Goal: Task Accomplishment & Management: Use online tool/utility

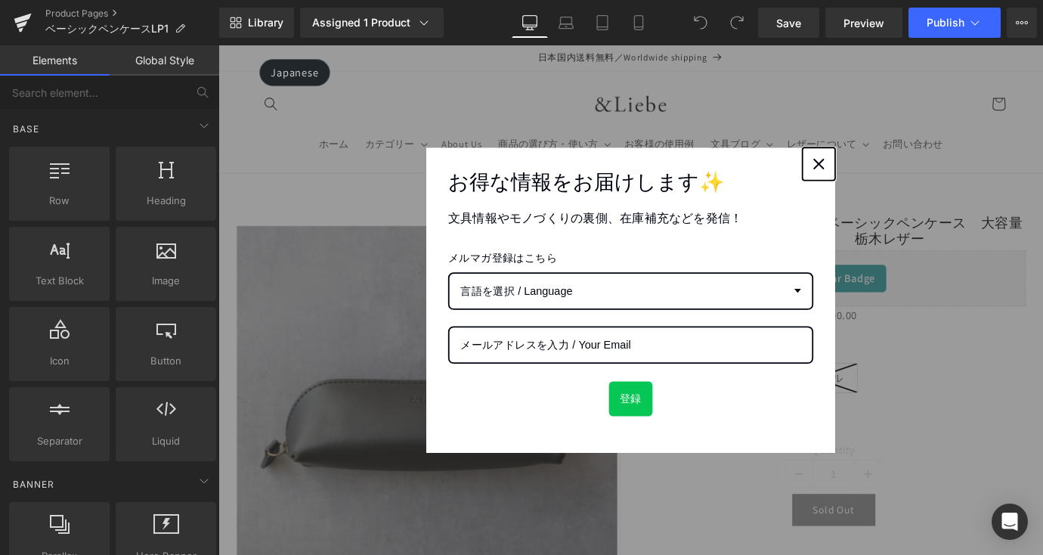
click at [885, 180] on div "Close" at bounding box center [884, 177] width 24 height 24
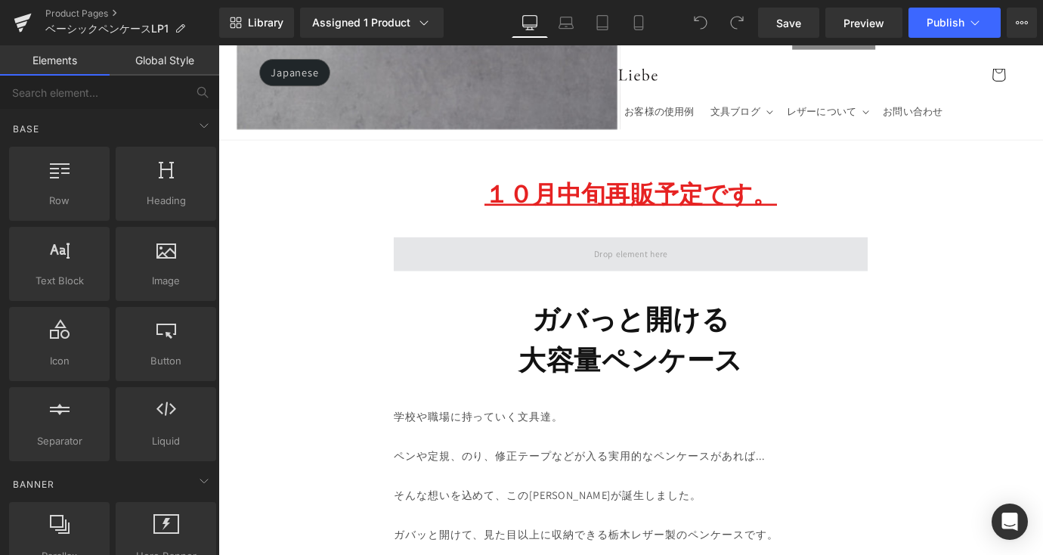
scroll to position [504, 0]
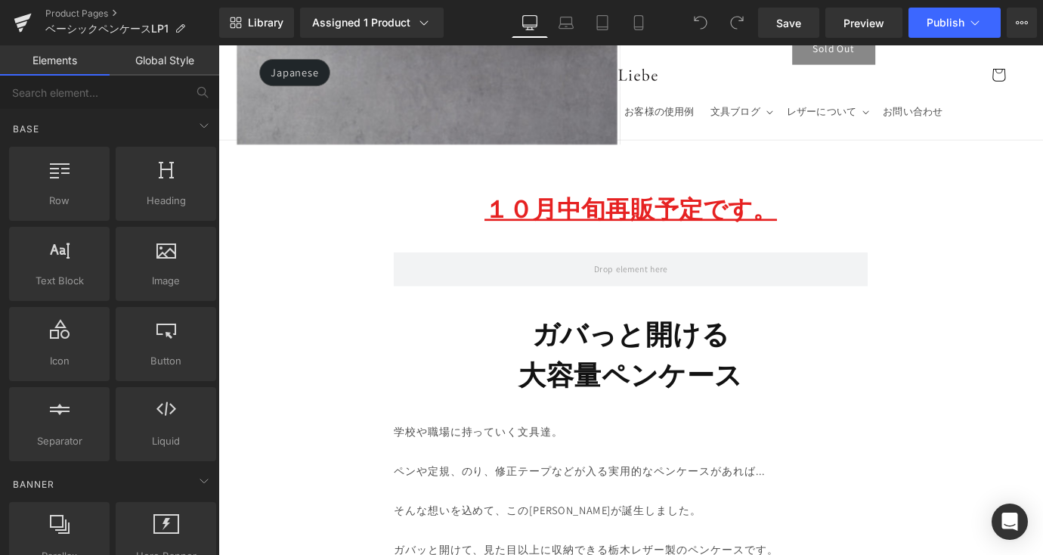
click at [806, 231] on u "１０月中旬再販予定です。" at bounding box center [675, 226] width 324 height 35
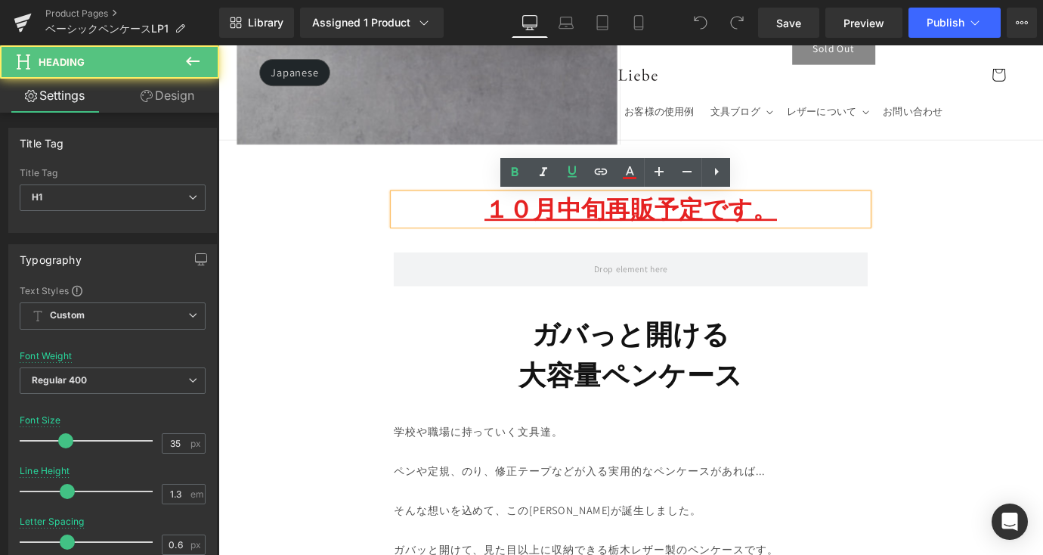
click at [829, 233] on u "１０月中旬再販予定です。" at bounding box center [675, 226] width 324 height 35
click at [507, 231] on h1 "１０月中旬再販予定です。" at bounding box center [676, 226] width 526 height 35
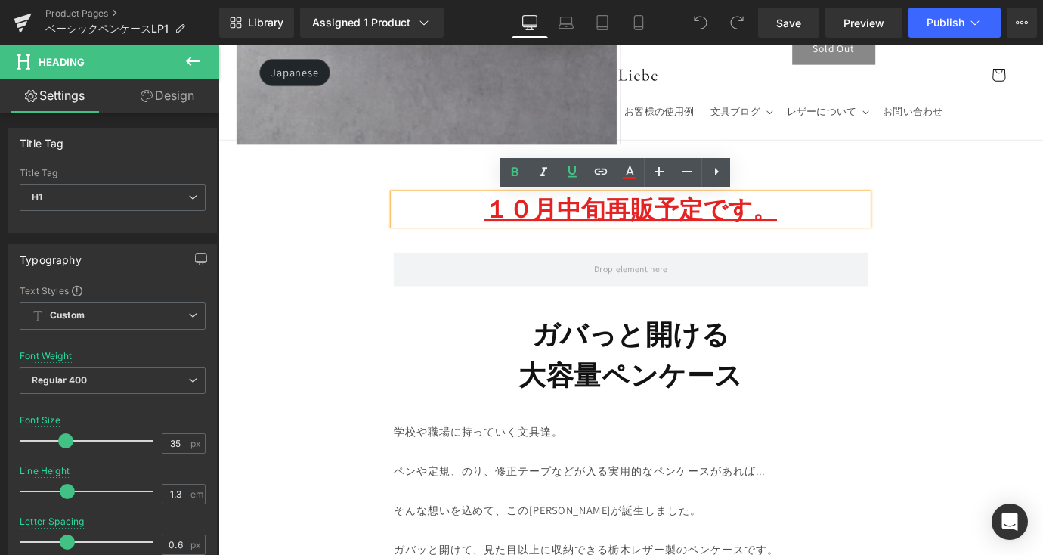
paste div
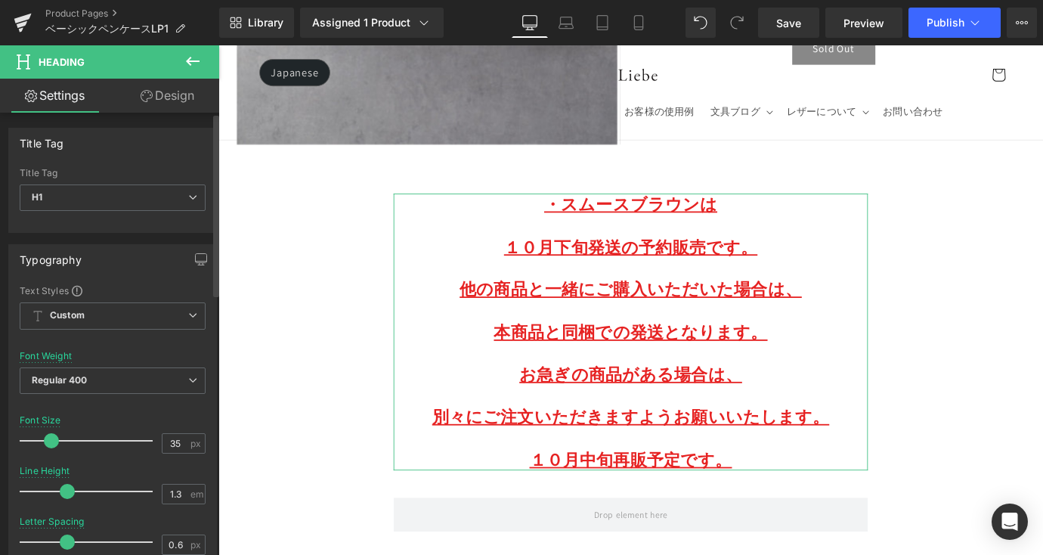
drag, startPoint x: 64, startPoint y: 438, endPoint x: 50, endPoint y: 440, distance: 14.5
click at [50, 440] on span at bounding box center [51, 440] width 15 height 15
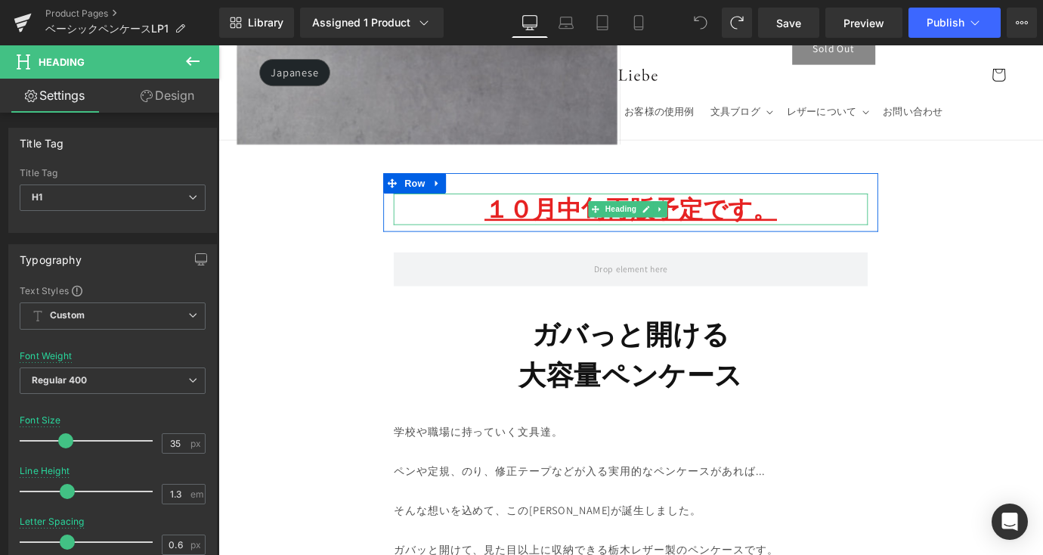
click at [821, 238] on u "１０月中旬再販予定です。" at bounding box center [675, 226] width 324 height 35
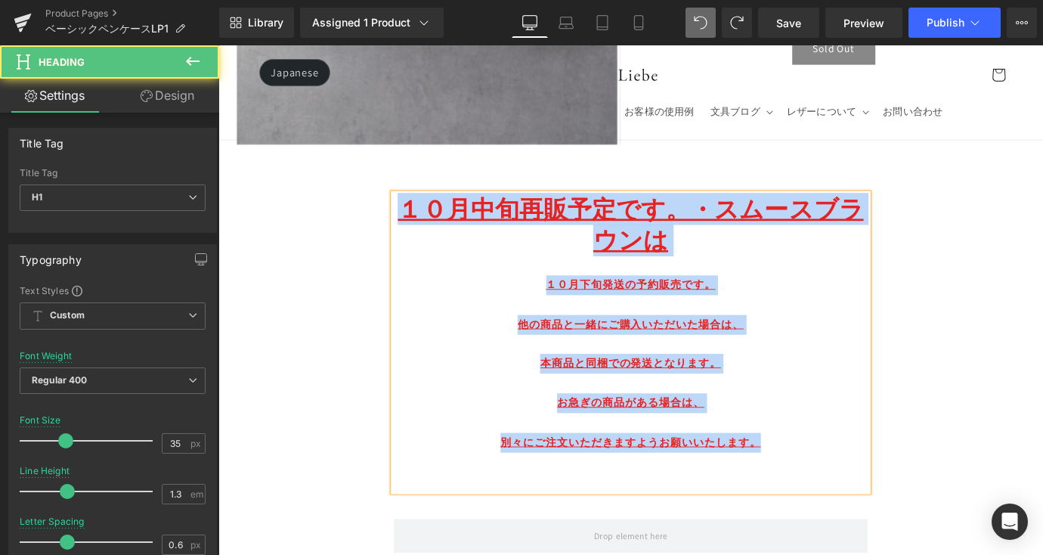
drag, startPoint x: 838, startPoint y: 514, endPoint x: 349, endPoint y: 209, distance: 576.5
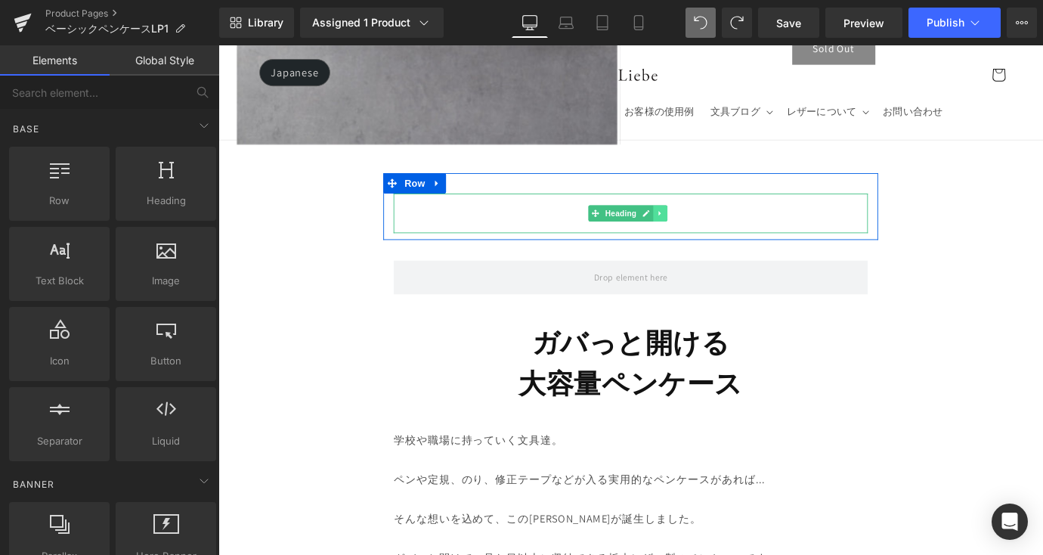
click at [707, 234] on icon at bounding box center [708, 231] width 8 height 9
click at [718, 237] on link at bounding box center [716, 231] width 16 height 18
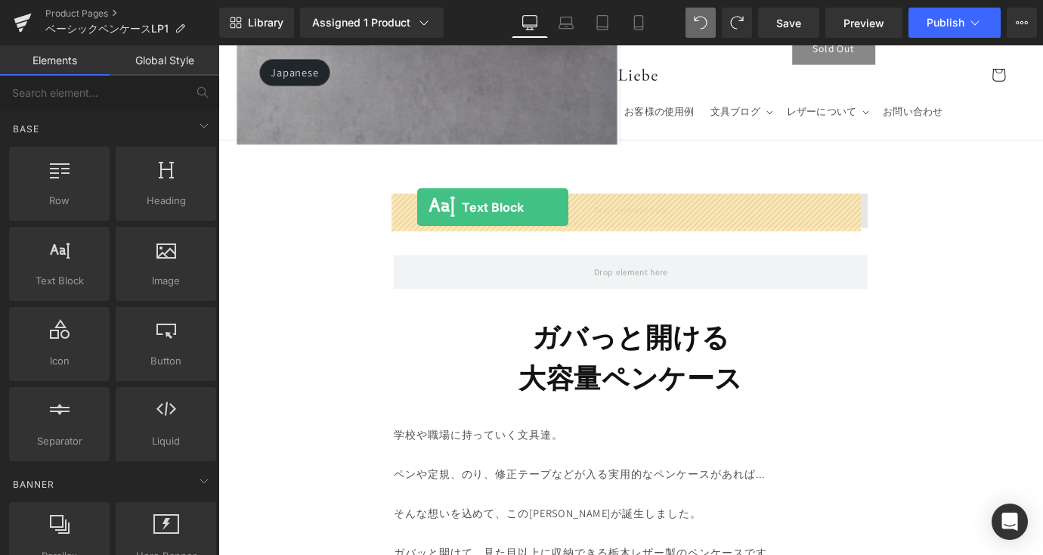
drag, startPoint x: 270, startPoint y: 326, endPoint x: 439, endPoint y: 224, distance: 197.3
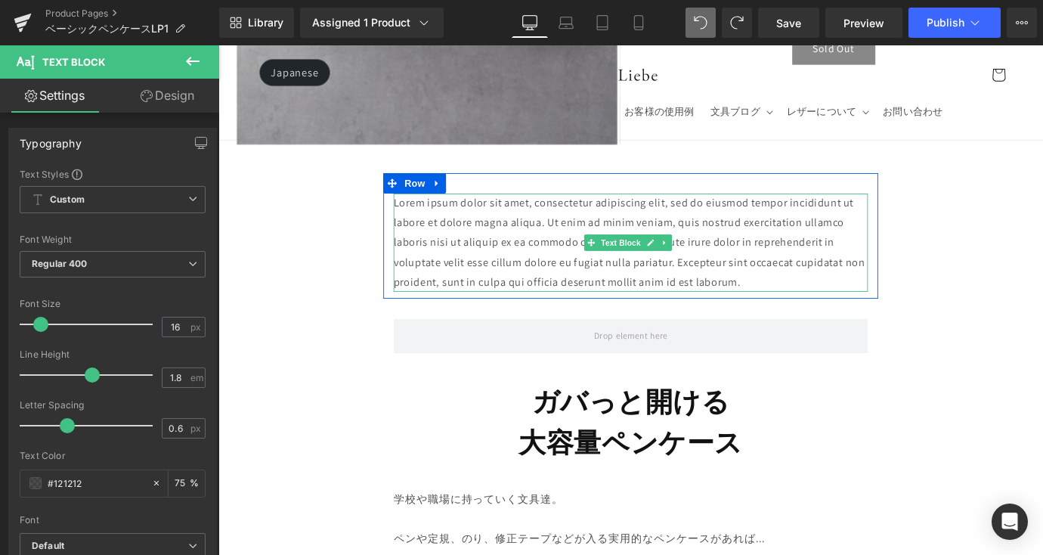
click at [831, 302] on p "Lorem ipsum dolor sit amet, consectetur adipiscing elit, sed do eiusmod tempor …" at bounding box center [676, 263] width 526 height 109
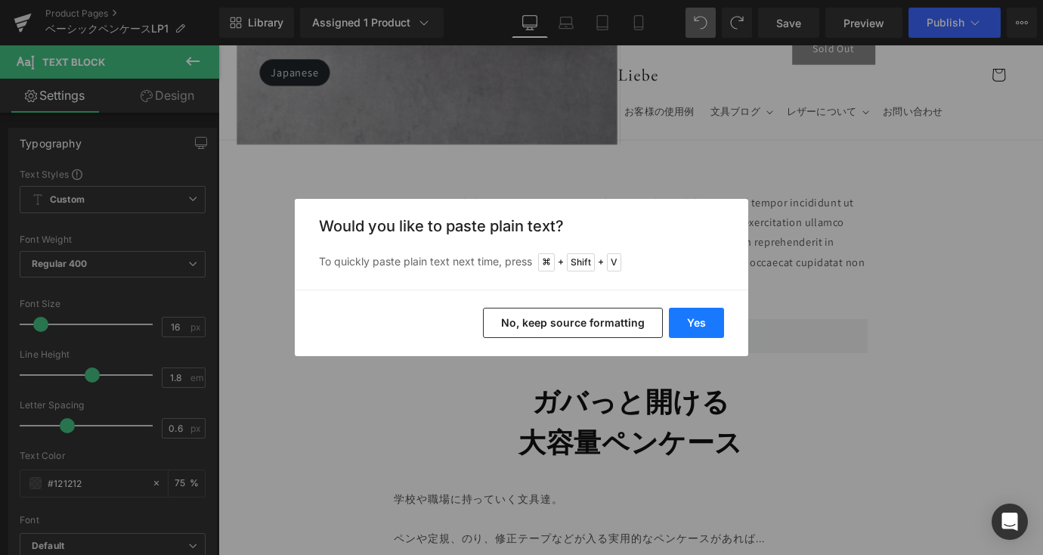
click at [673, 323] on button "Yes" at bounding box center [696, 323] width 55 height 30
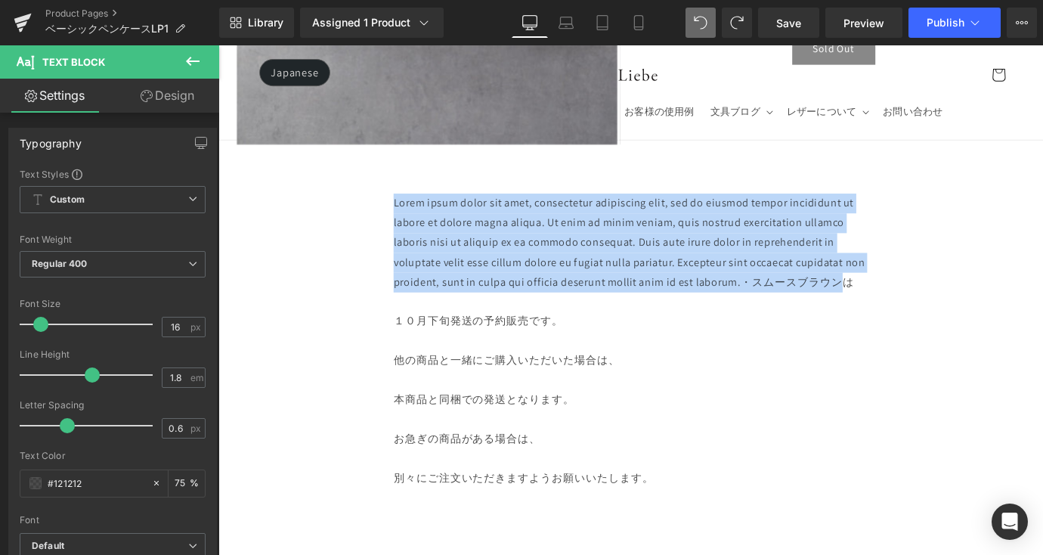
drag, startPoint x: 902, startPoint y: 306, endPoint x: 320, endPoint y: 206, distance: 590.5
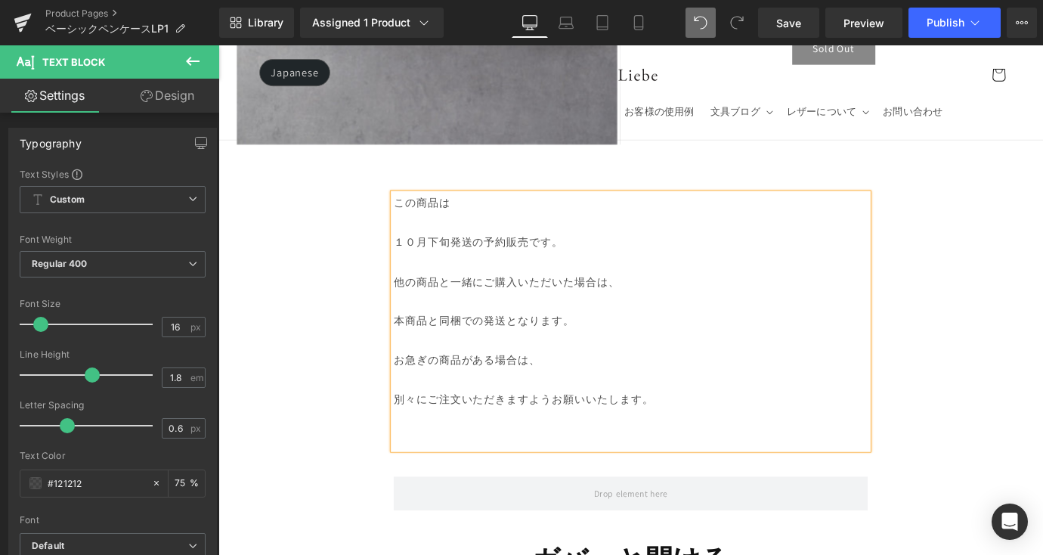
click at [416, 265] on p "１０月下旬発送の予約販売です。" at bounding box center [676, 264] width 526 height 22
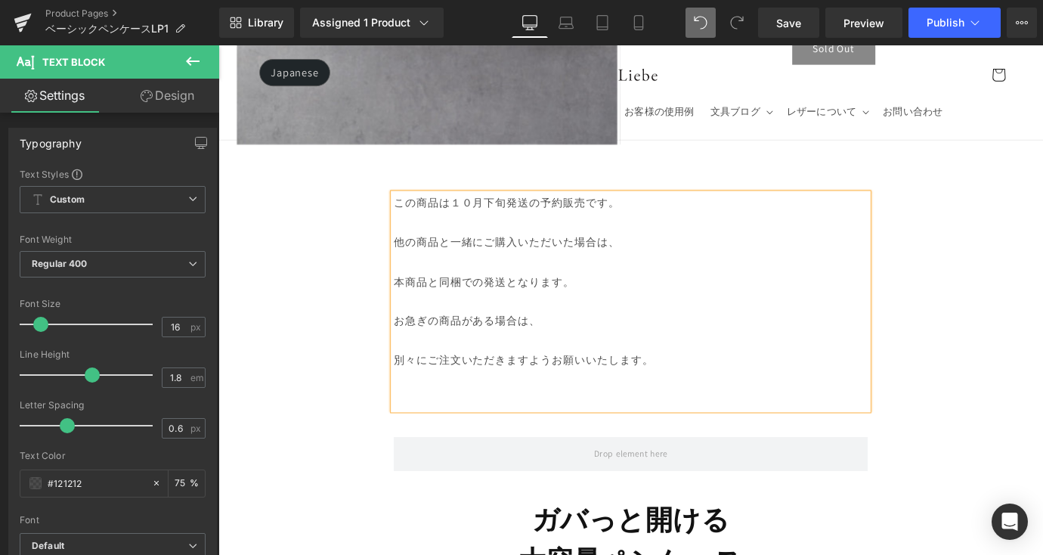
click at [439, 241] on p at bounding box center [676, 242] width 526 height 22
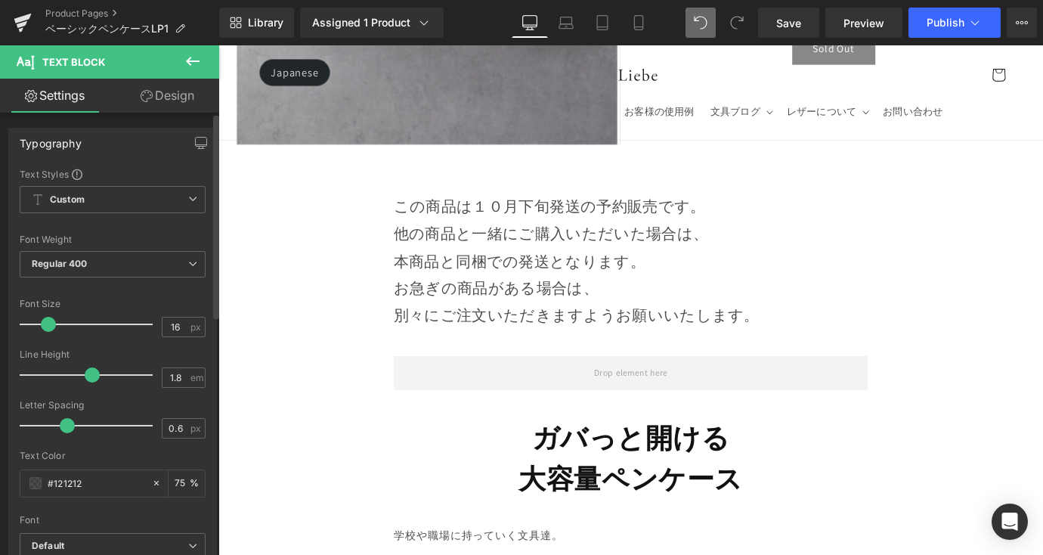
drag, startPoint x: 43, startPoint y: 327, endPoint x: 51, endPoint y: 330, distance: 7.9
click at [51, 330] on span at bounding box center [48, 324] width 15 height 15
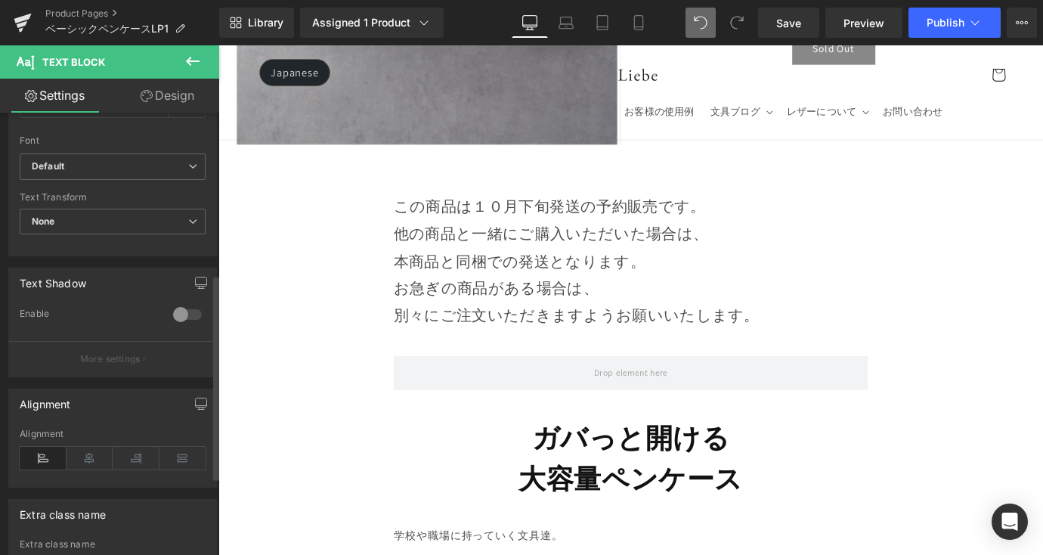
scroll to position [389, 0]
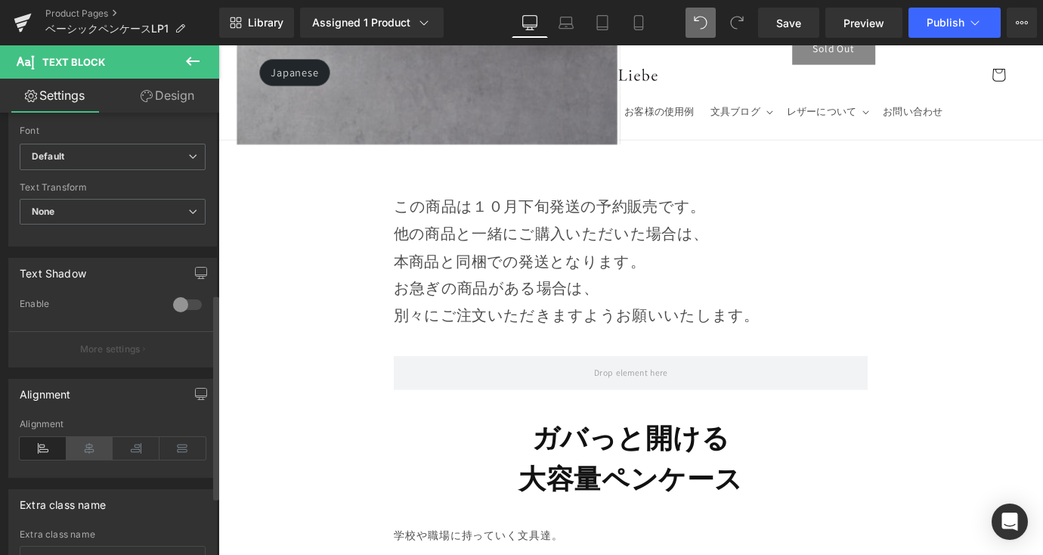
click at [91, 455] on icon at bounding box center [90, 448] width 47 height 23
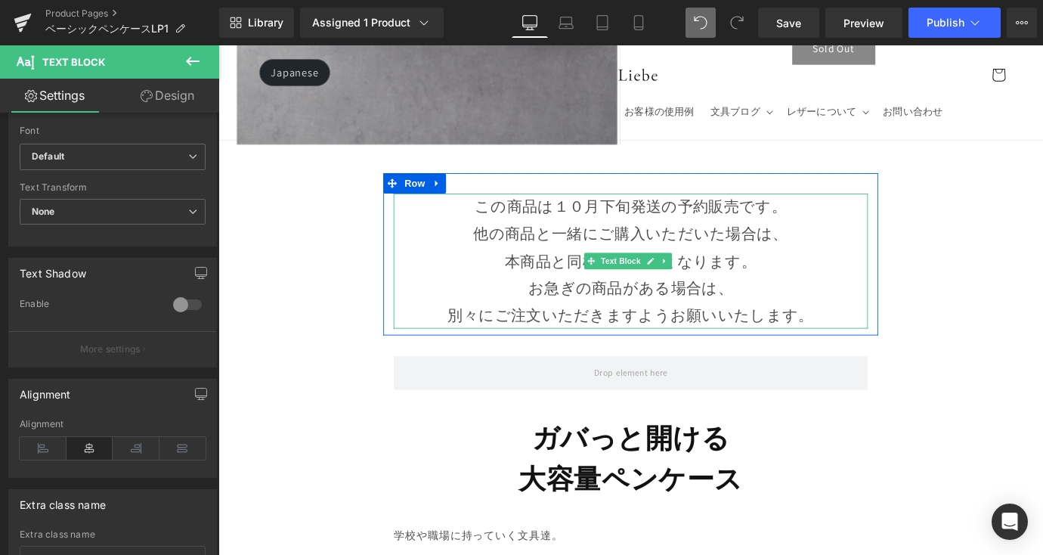
click at [540, 261] on p "他の商品と一緒にご購入いただいた場合は、" at bounding box center [676, 255] width 526 height 30
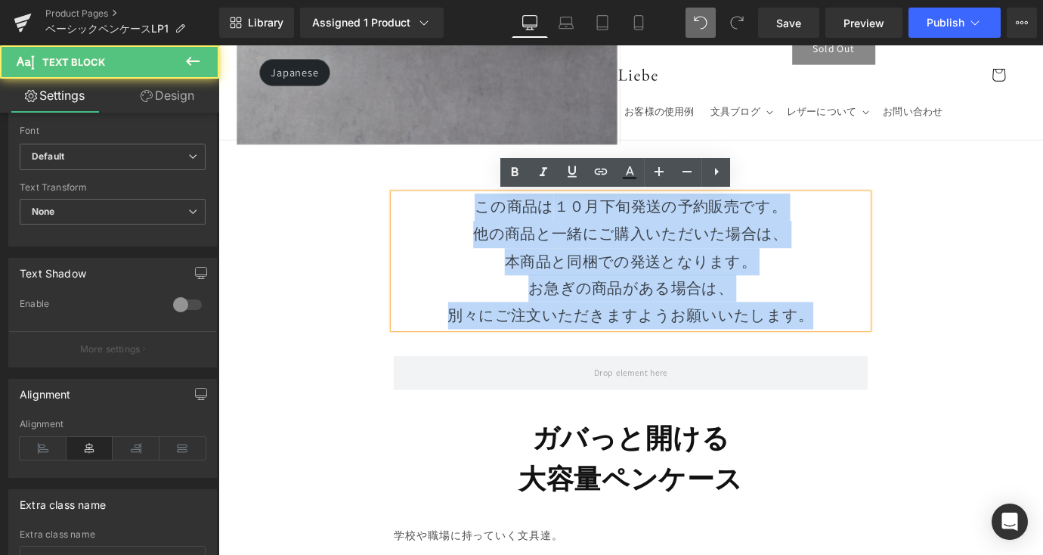
drag, startPoint x: 480, startPoint y: 227, endPoint x: 911, endPoint y: 354, distance: 449.3
click at [911, 354] on div "この商品は １０月下旬発送の予約販売です。 他の商品と一緒にご購入いただいた場合は、 本商品と同梱での発送となります。 お急ぎの商品がある場合は、 別々にご注…" at bounding box center [676, 284] width 526 height 150
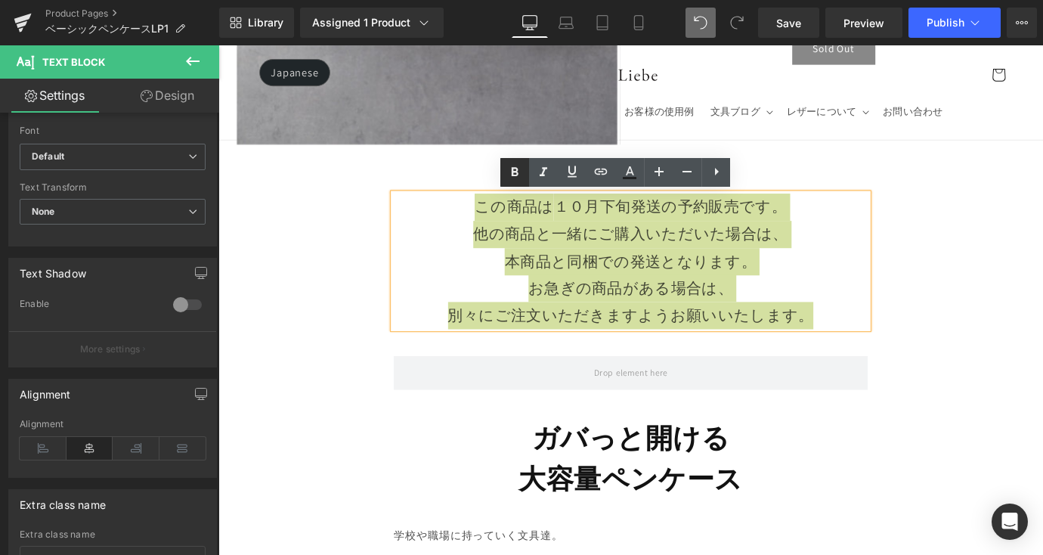
click at [517, 175] on icon at bounding box center [515, 171] width 7 height 9
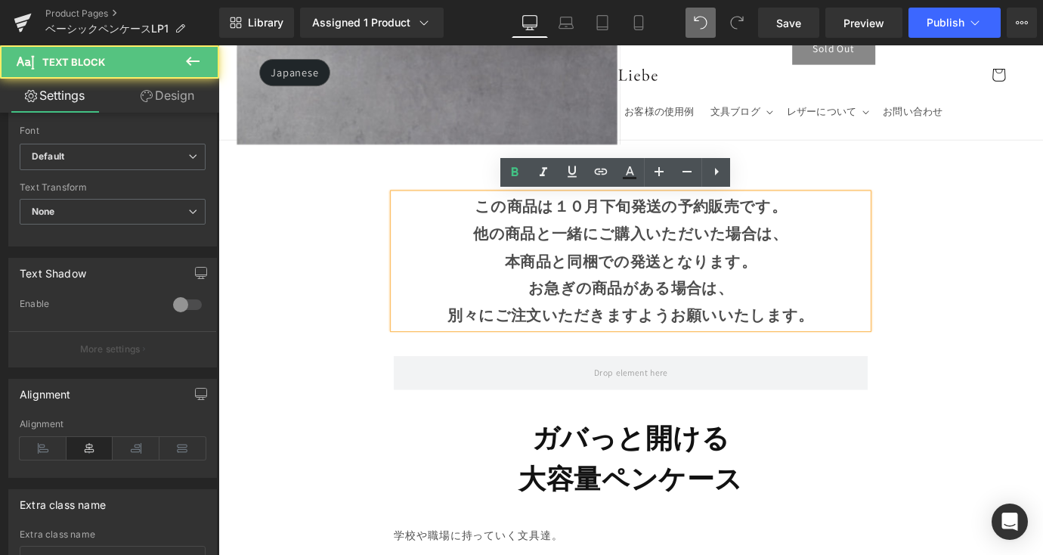
click at [599, 254] on strong "他の商品と一緒にご購入いただいた場合は、" at bounding box center [675, 253] width 349 height 21
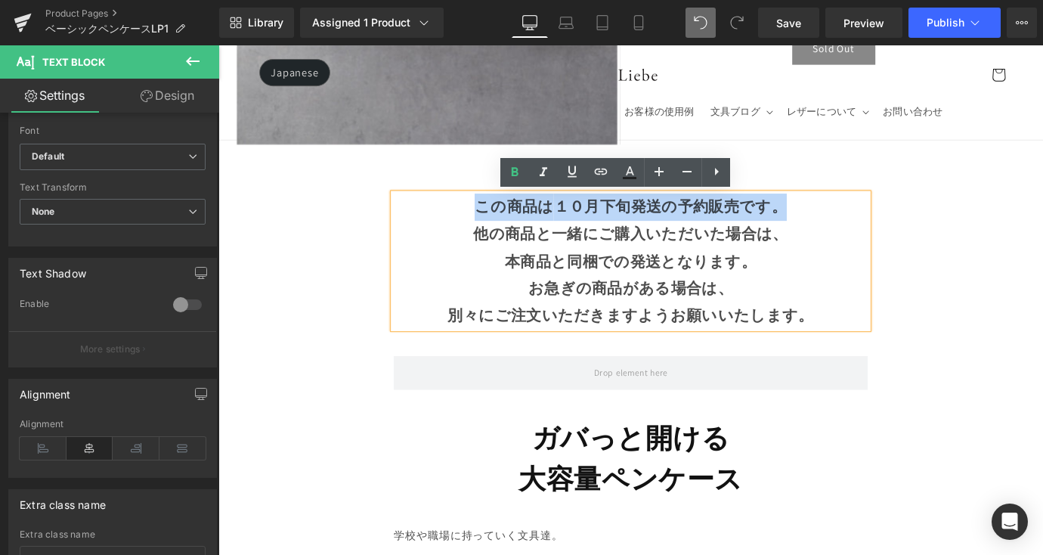
drag, startPoint x: 490, startPoint y: 228, endPoint x: 873, endPoint y: 221, distance: 383.2
click at [873, 221] on p "この商品は １０月下旬発送の予約販売です。" at bounding box center [676, 224] width 526 height 30
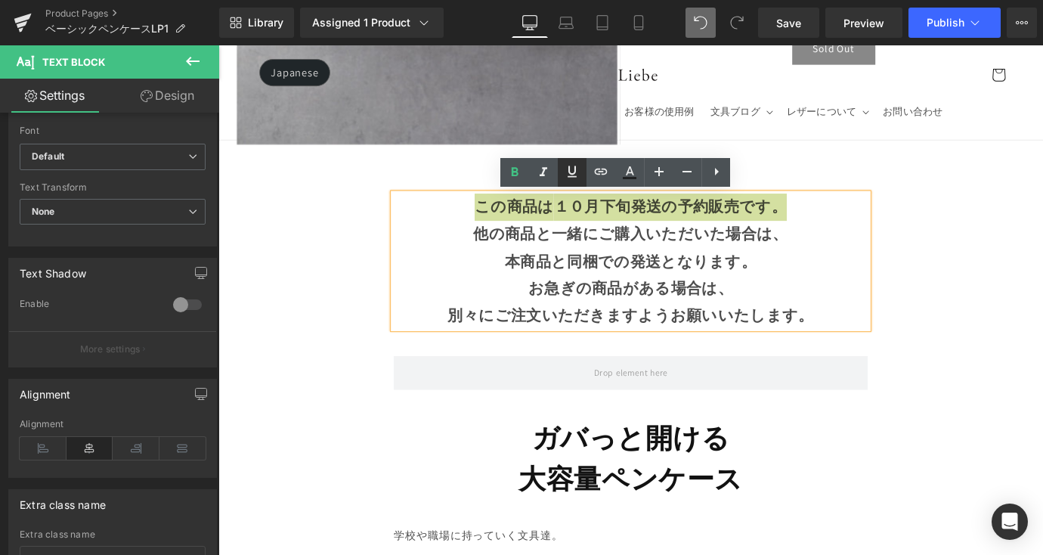
click at [574, 179] on icon at bounding box center [572, 171] width 18 height 18
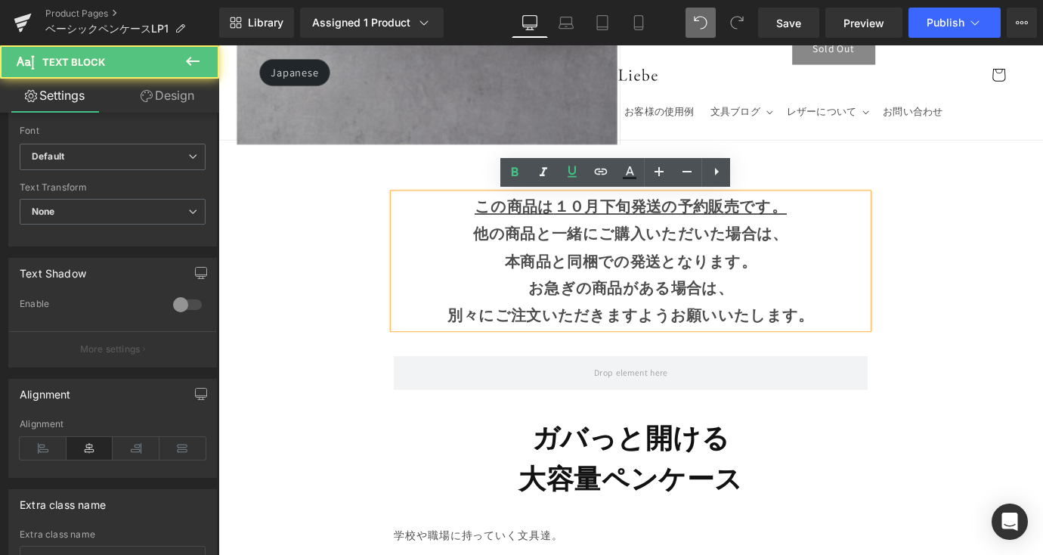
click at [680, 318] on strong "お急ぎの商品がある場合は、" at bounding box center [675, 313] width 227 height 21
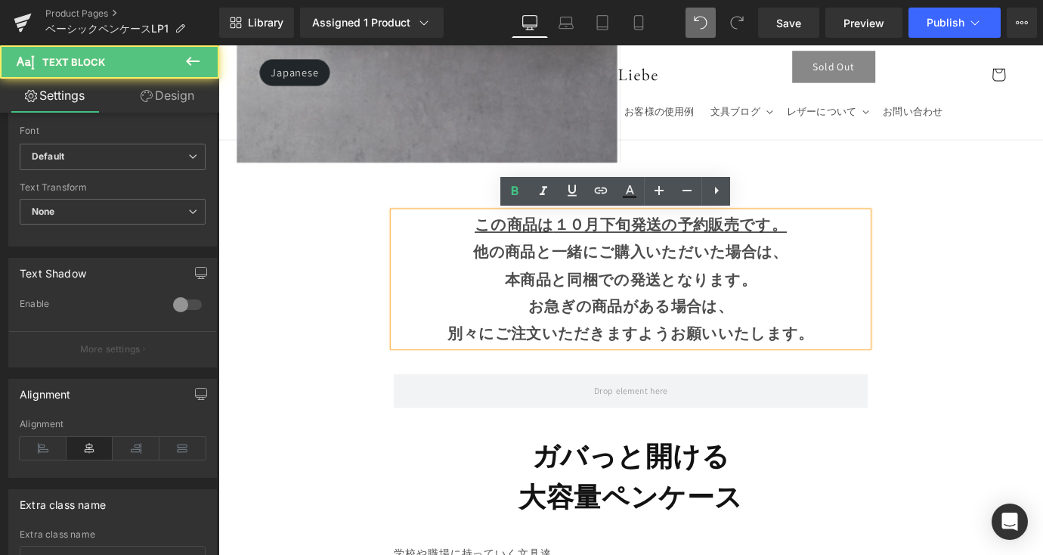
scroll to position [483, 0]
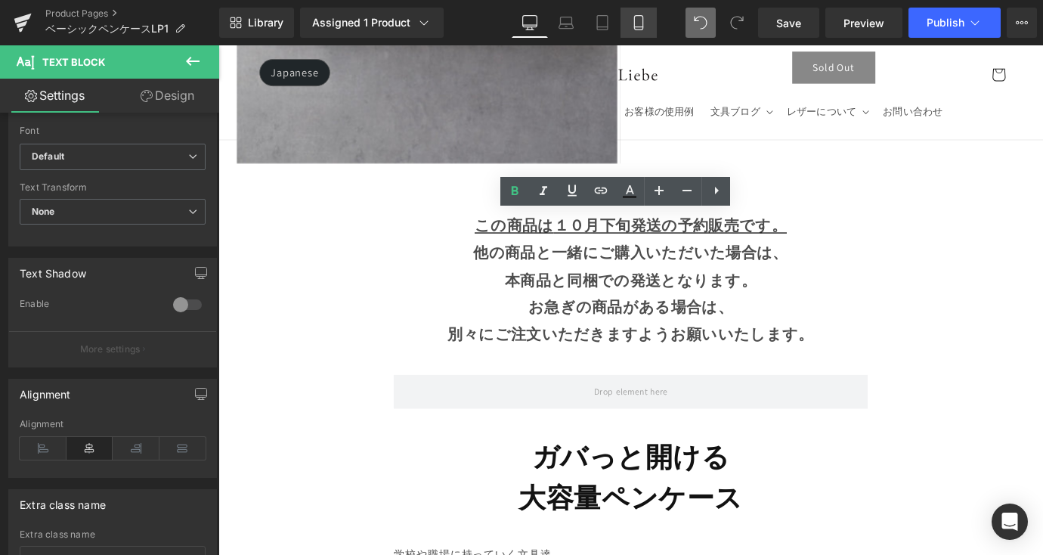
click at [645, 20] on icon at bounding box center [638, 22] width 15 height 15
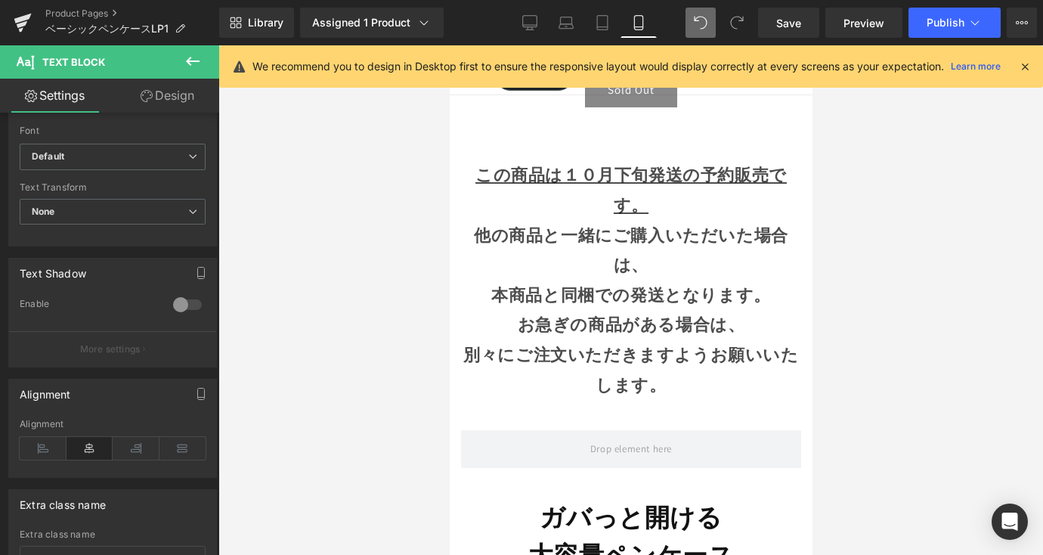
scroll to position [706, 0]
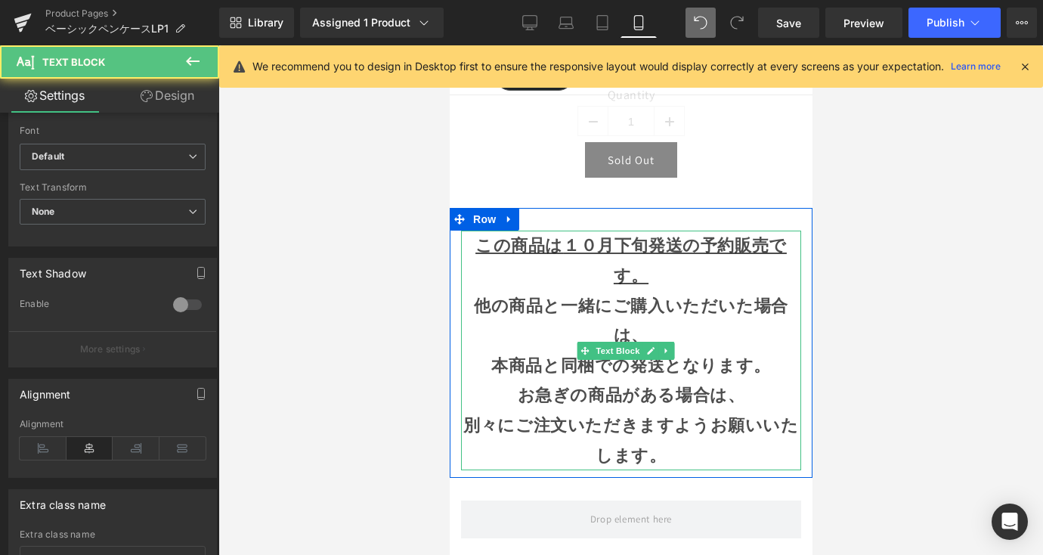
click at [687, 300] on strong "他の商品と一緒にご購入いただいた場合は、" at bounding box center [630, 320] width 314 height 51
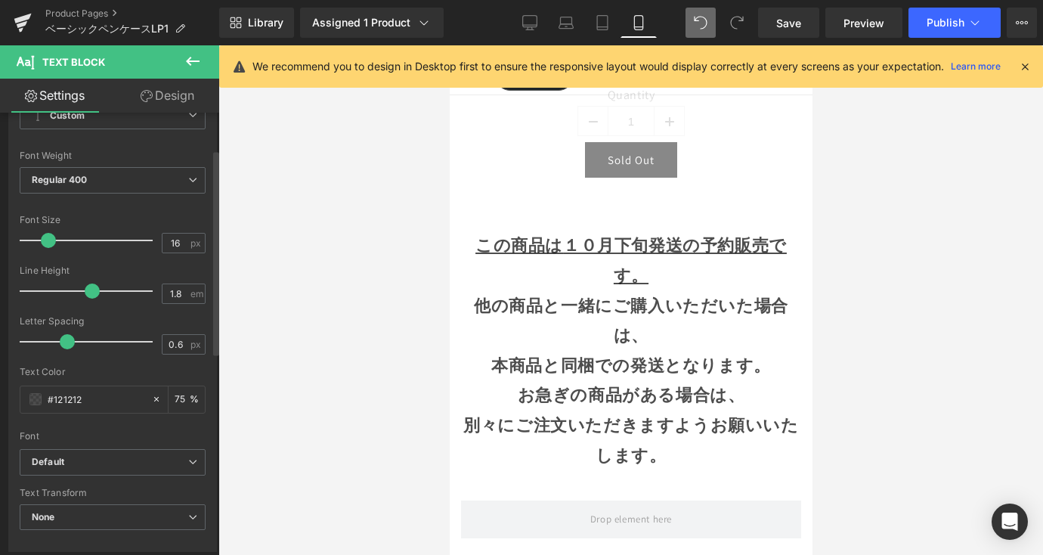
scroll to position [74, 0]
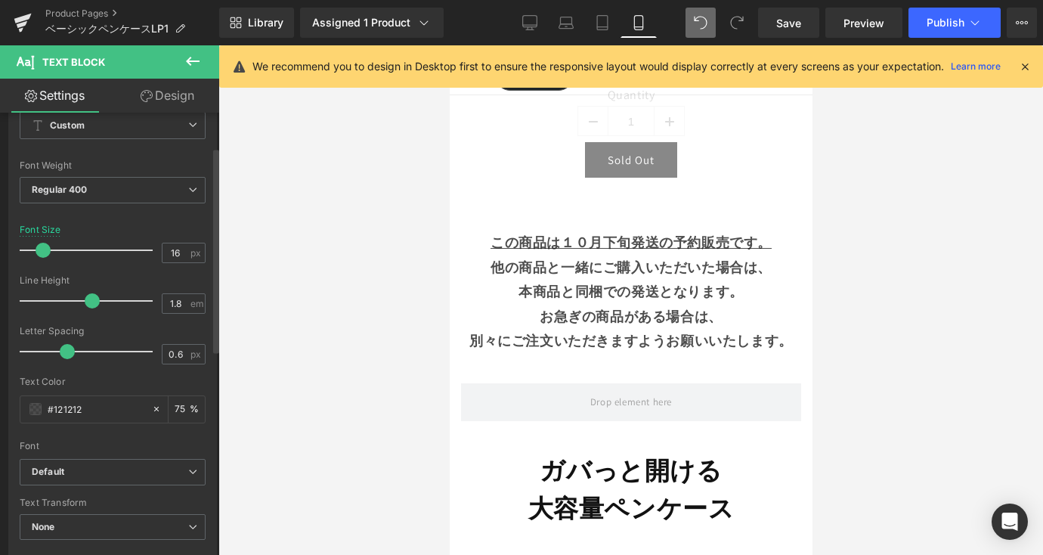
click at [47, 250] on span at bounding box center [43, 250] width 15 height 15
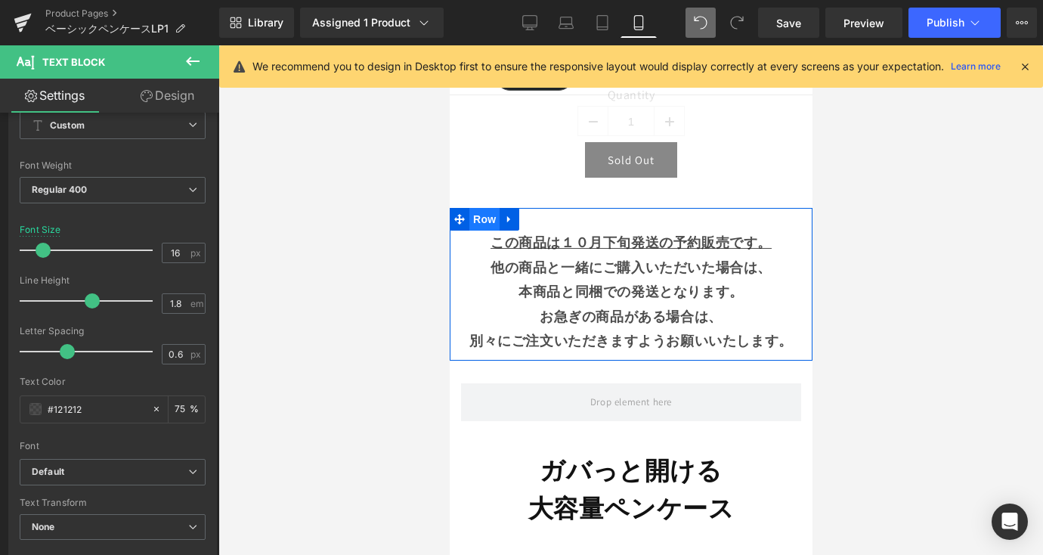
click at [482, 221] on span "Row" at bounding box center [484, 219] width 30 height 23
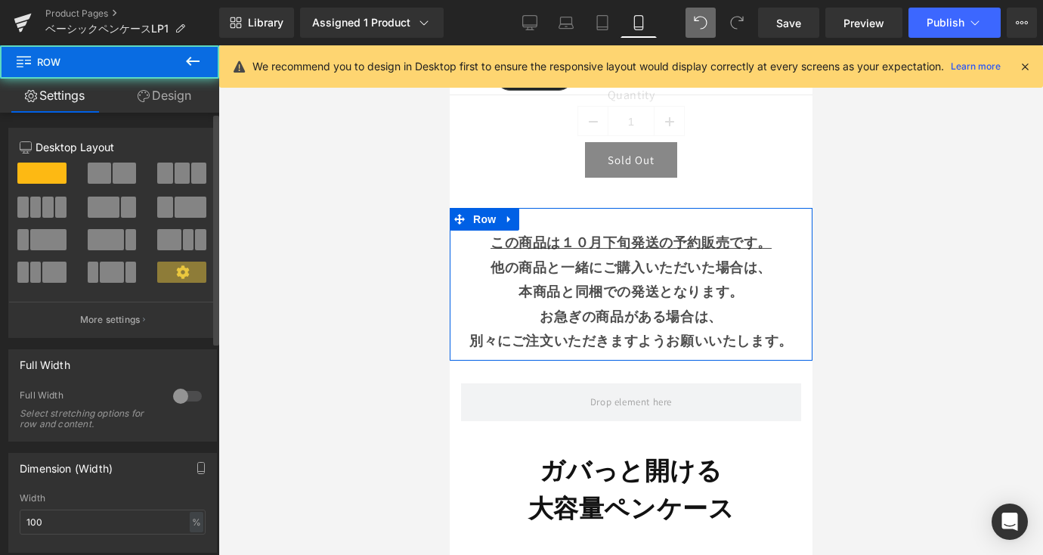
scroll to position [308, 0]
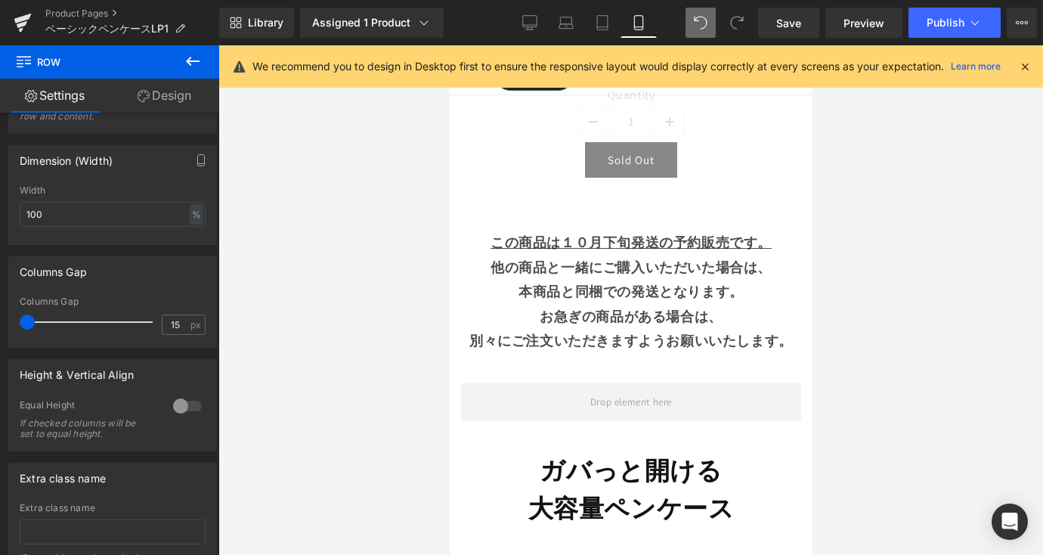
drag, startPoint x: 42, startPoint y: 330, endPoint x: -2, endPoint y: 330, distance: 44.6
click at [0, 330] on html "Row You are previewing how the will restyle your page. You can not edit Element…" at bounding box center [521, 277] width 1043 height 555
click at [881, 272] on div at bounding box center [630, 299] width 825 height 509
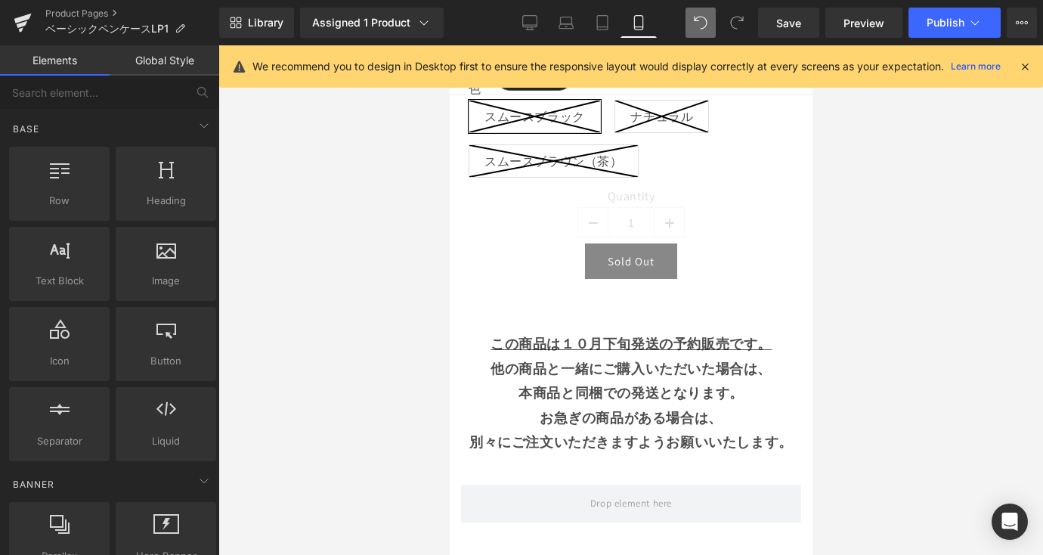
scroll to position [604, 0]
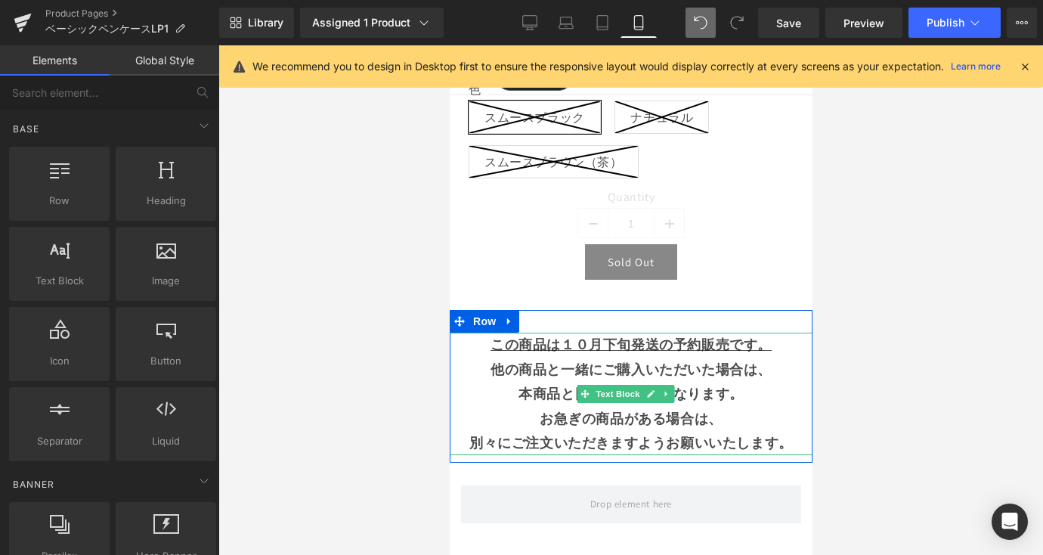
click at [732, 376] on strong "他の商品と一緒にご購入いただいた場合は、" at bounding box center [630, 368] width 281 height 17
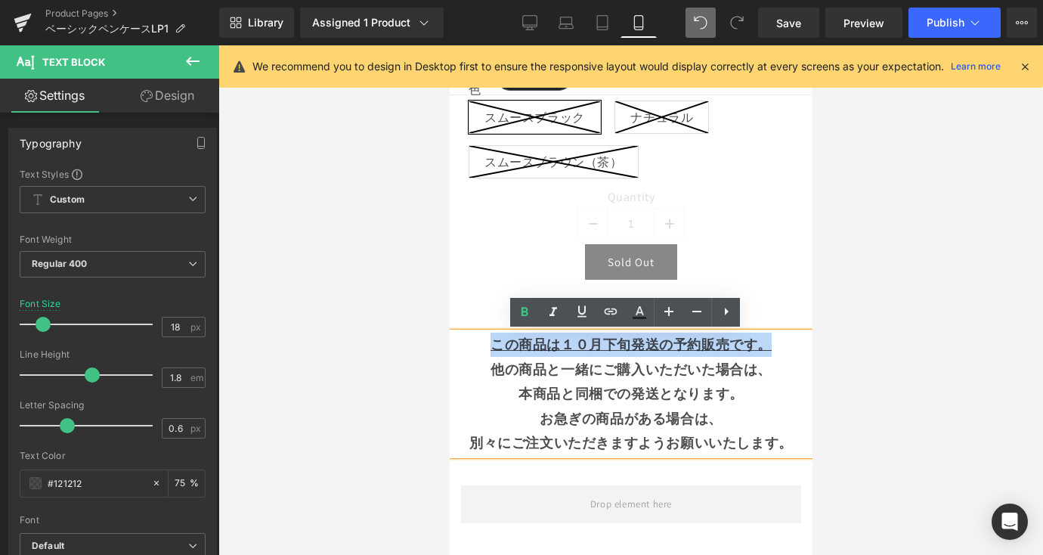
drag, startPoint x: 769, startPoint y: 342, endPoint x: 532, endPoint y: 331, distance: 236.8
click at [480, 344] on p "この商品は １０月下旬発送の予約販売です。" at bounding box center [630, 345] width 363 height 24
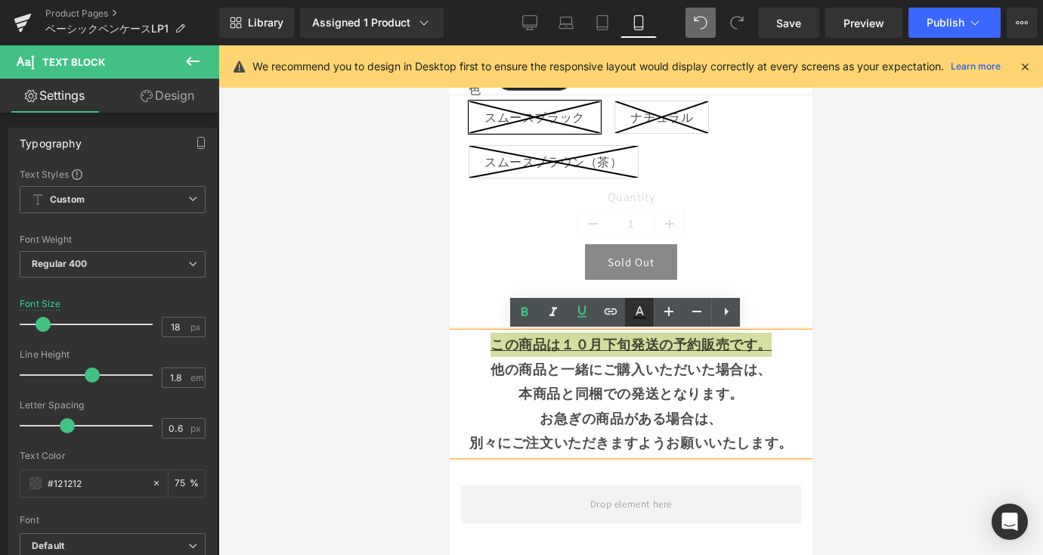
click at [635, 314] on icon at bounding box center [639, 312] width 18 height 18
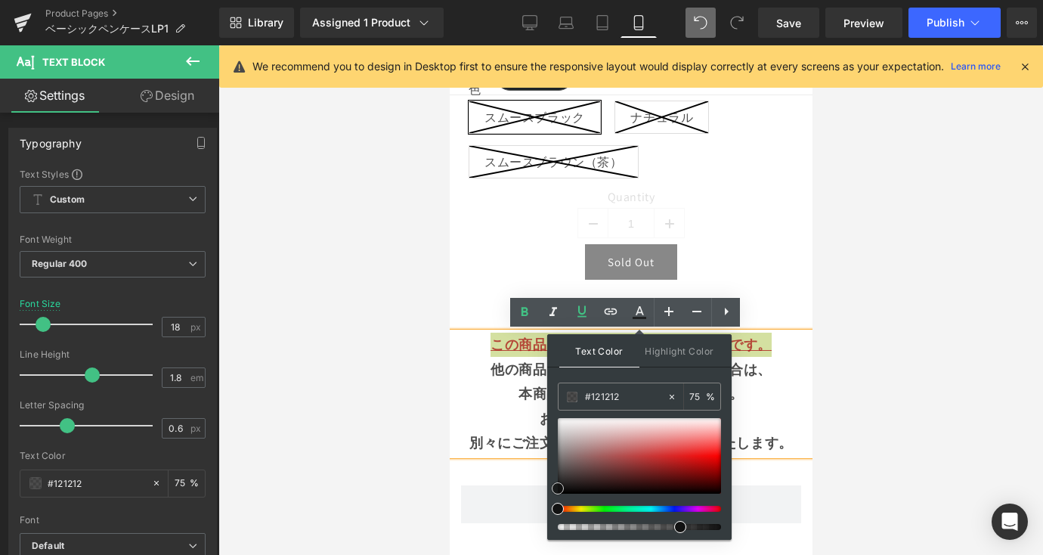
click at [679, 464] on div at bounding box center [639, 456] width 163 height 76
click at [696, 464] on div at bounding box center [639, 456] width 163 height 76
click at [686, 469] on div at bounding box center [639, 456] width 163 height 76
click at [692, 455] on div at bounding box center [639, 456] width 163 height 76
click at [692, 467] on div at bounding box center [639, 456] width 163 height 76
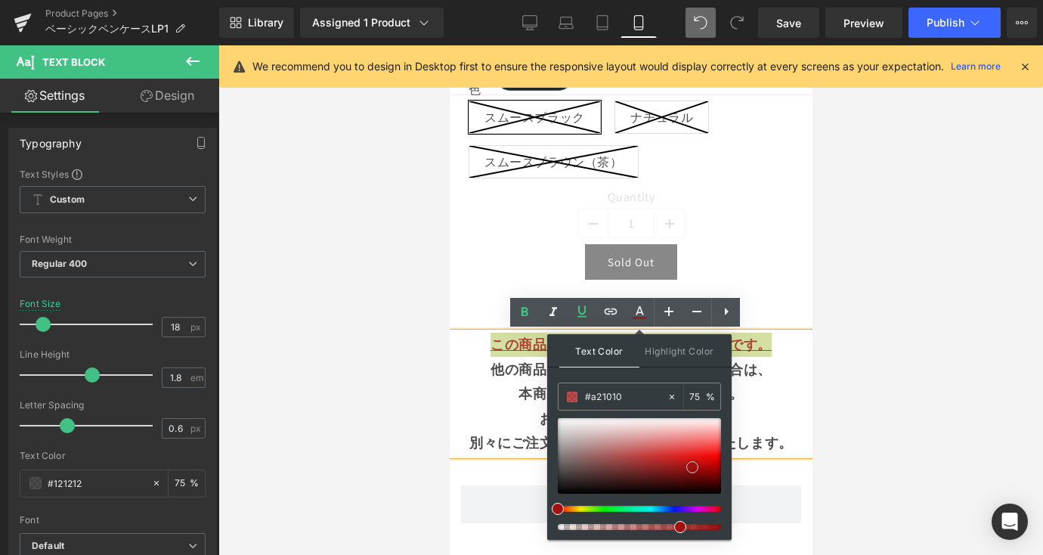
click at [698, 466] on span at bounding box center [692, 467] width 12 height 12
click at [697, 459] on div at bounding box center [639, 456] width 163 height 76
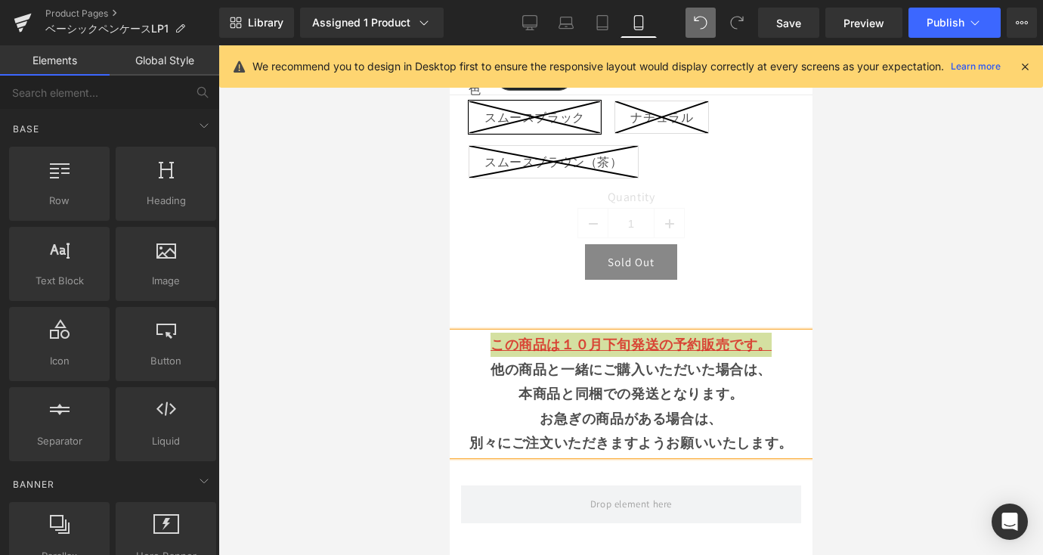
click at [906, 403] on div at bounding box center [630, 299] width 825 height 509
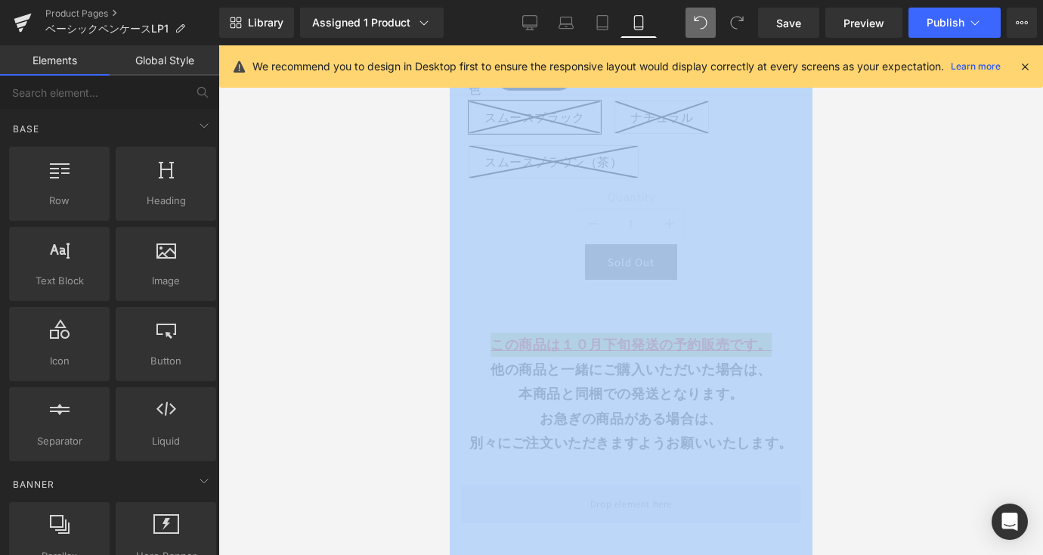
click at [906, 403] on div at bounding box center [630, 299] width 825 height 509
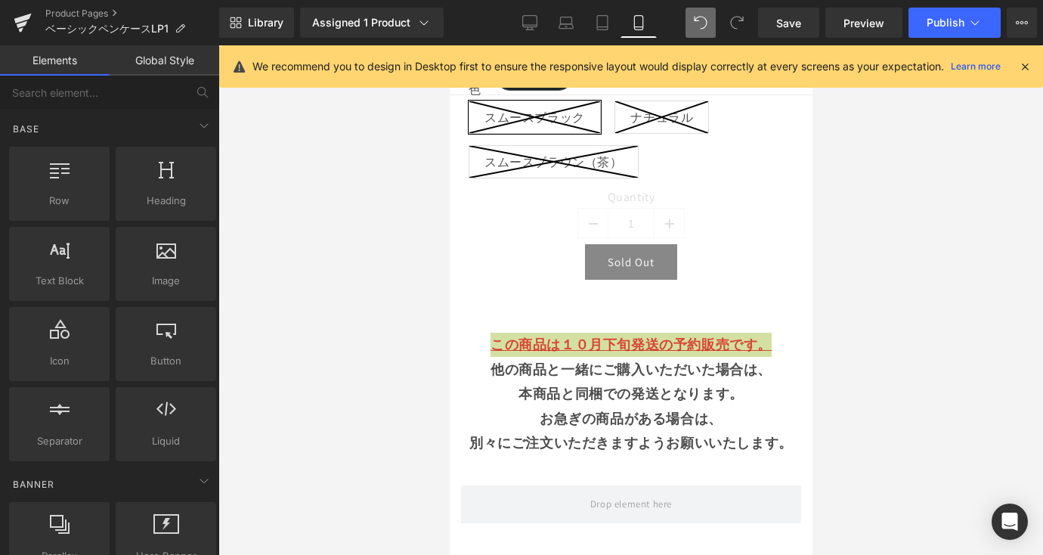
click at [866, 372] on div at bounding box center [630, 299] width 825 height 509
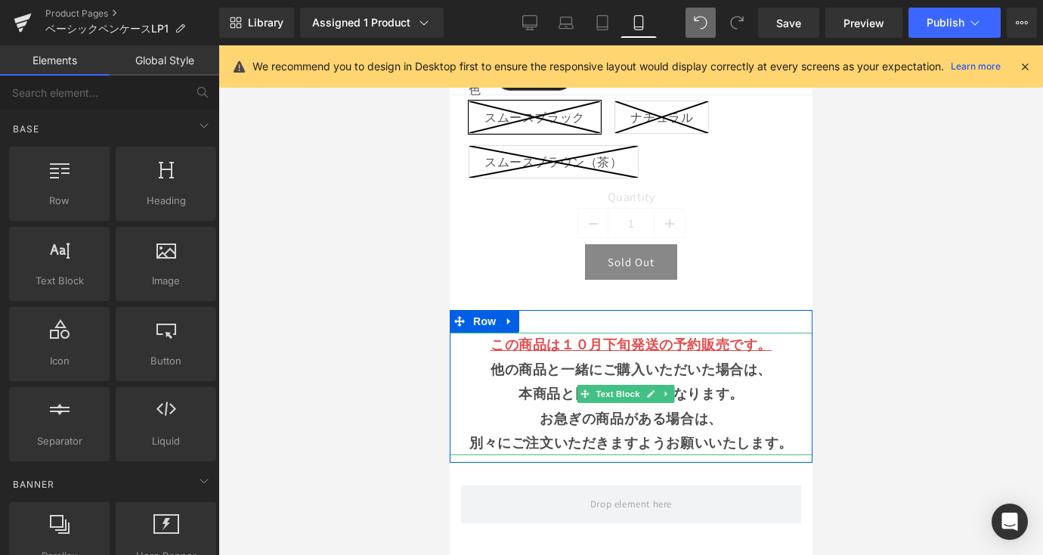
click at [743, 407] on p "お急ぎの商品がある場合は、" at bounding box center [630, 419] width 363 height 24
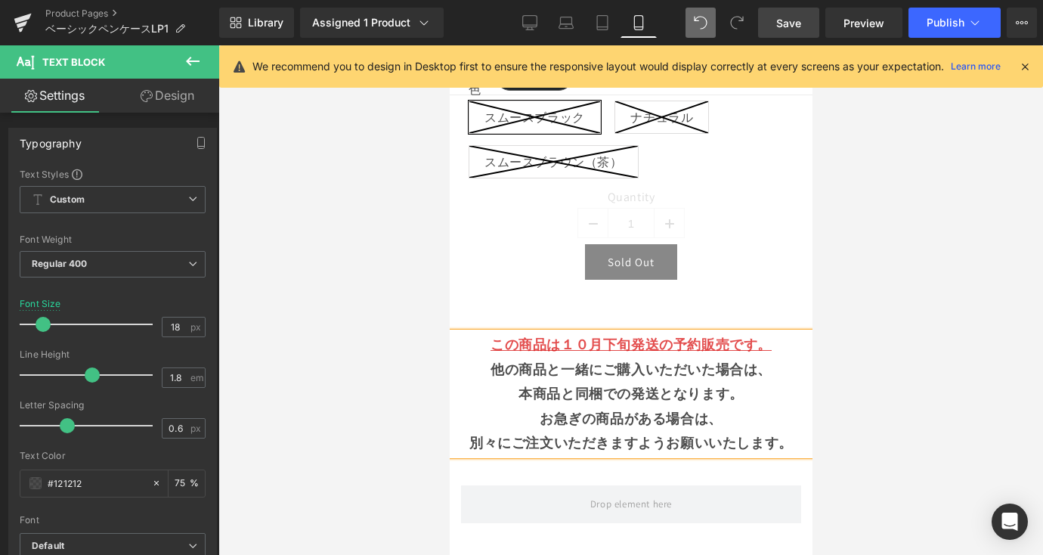
click at [791, 21] on span "Save" at bounding box center [788, 23] width 25 height 16
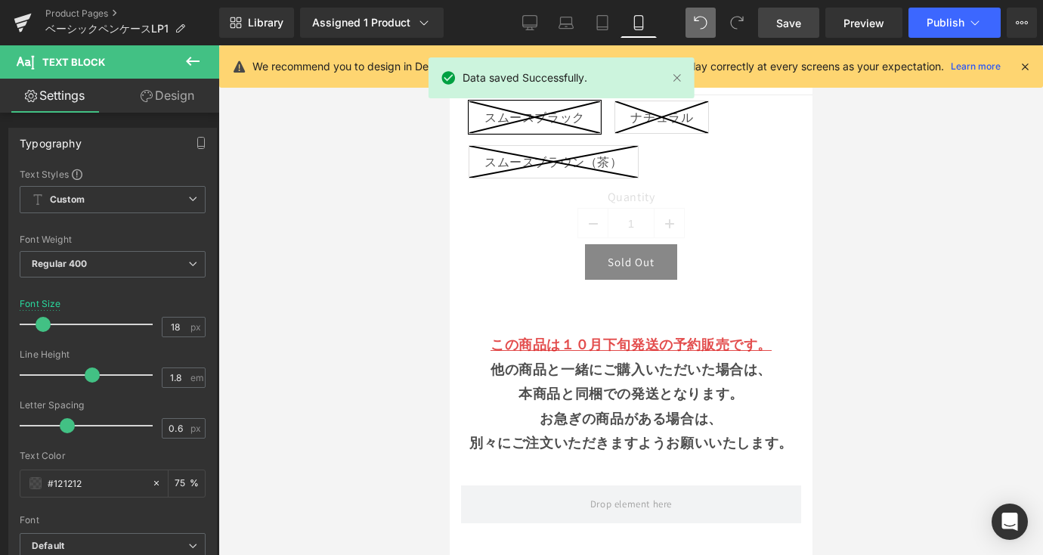
click at [951, 38] on div "Library Assigned 1 Product Product Preview 【予約販売・10月下旬発送】ベーシックペンケース　大容量でガバッと開く　…" at bounding box center [631, 22] width 824 height 45
click at [951, 34] on button "Publish" at bounding box center [954, 23] width 92 height 30
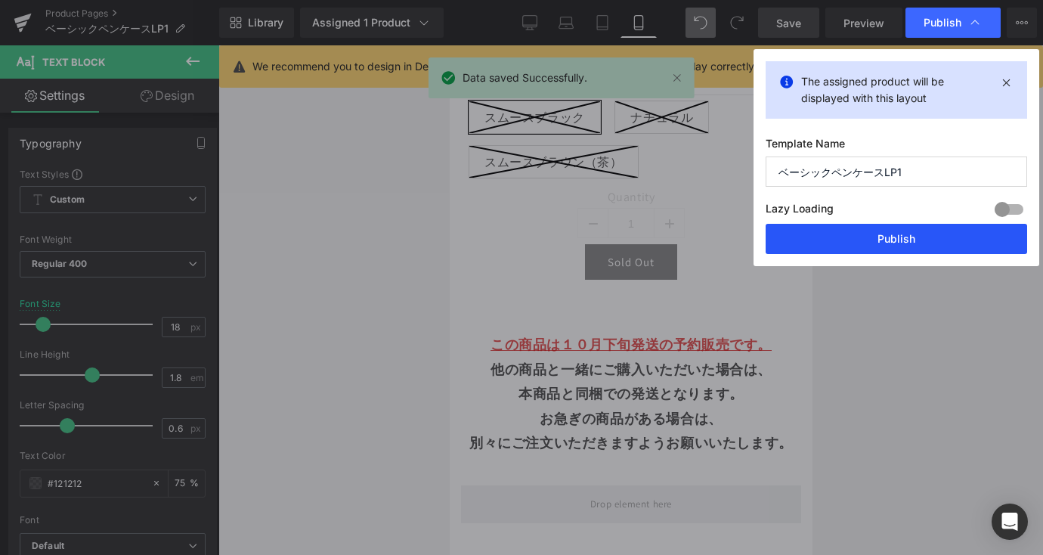
click at [942, 249] on button "Publish" at bounding box center [896, 239] width 261 height 30
